Goal: Download file/media

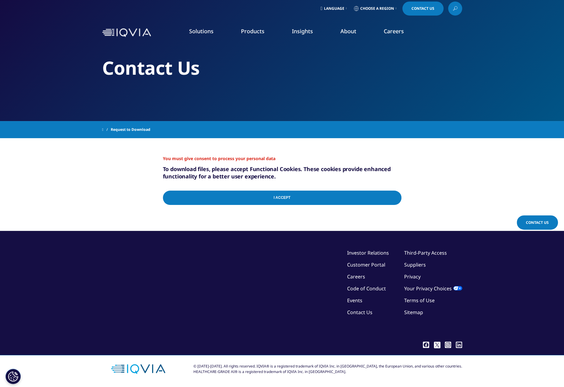
scroll to position [3, 0]
click at [286, 199] on input "I Accept" at bounding box center [282, 198] width 238 height 14
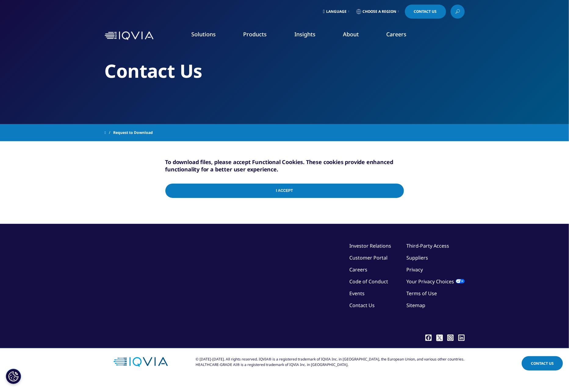
click at [289, 192] on input "I Accept" at bounding box center [284, 191] width 238 height 14
click at [301, 36] on link "Insights" at bounding box center [304, 33] width 21 height 7
click at [245, 37] on link "Products" at bounding box center [254, 33] width 23 height 7
click at [156, 123] on link "Promotional Engagement" at bounding box center [180, 121] width 103 height 7
